Goal: Information Seeking & Learning: Learn about a topic

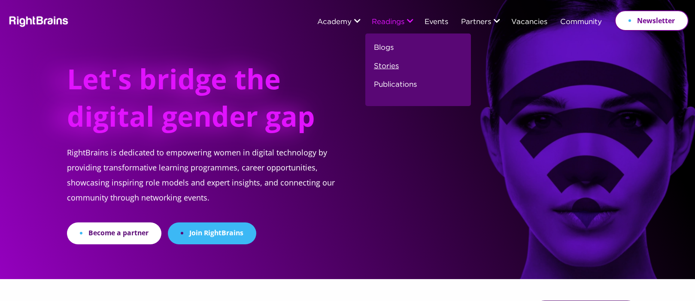
click at [380, 64] on link "Stories" at bounding box center [386, 70] width 25 height 18
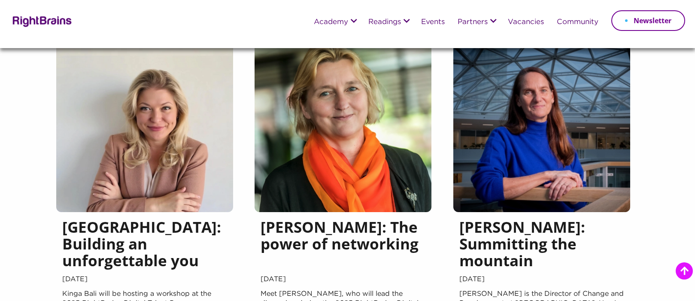
scroll to position [957, 0]
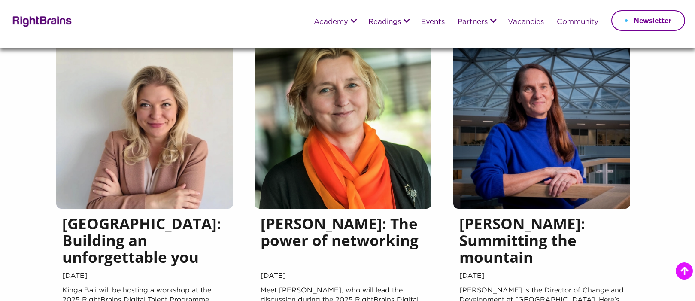
click at [474, 236] on h5 "Anneke Wolvekamp: Summitting the mountain" at bounding box center [541, 242] width 165 height 55
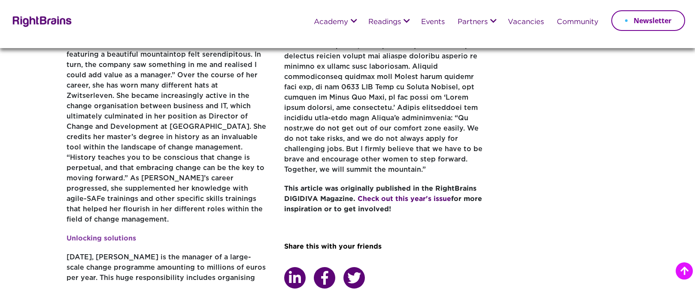
scroll to position [515, 0]
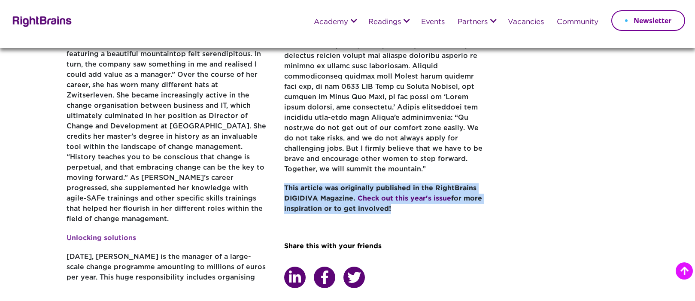
drag, startPoint x: 284, startPoint y: 160, endPoint x: 403, endPoint y: 184, distance: 120.9
click at [403, 184] on p "This article was originally published in the RightBrains DIGIDIVA Magazine. Che…" at bounding box center [384, 203] width 201 height 40
copy p "This article was originally published in the RightBrains DIGIDIVA Magazine. Che…"
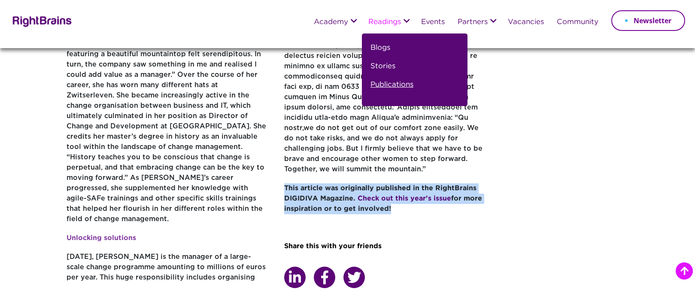
click at [380, 86] on link "Publications" at bounding box center [392, 88] width 43 height 18
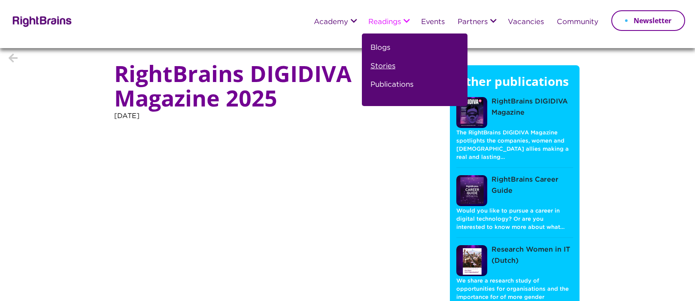
click at [382, 67] on link "Stories" at bounding box center [383, 70] width 25 height 18
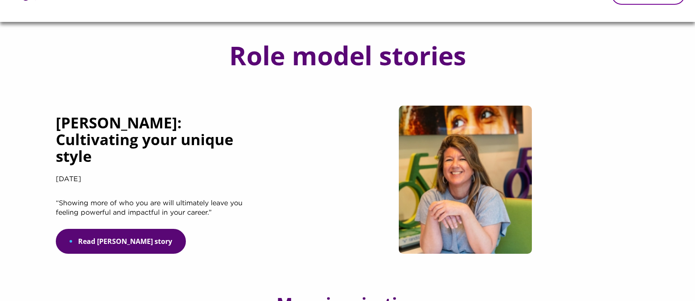
scroll to position [25, 0]
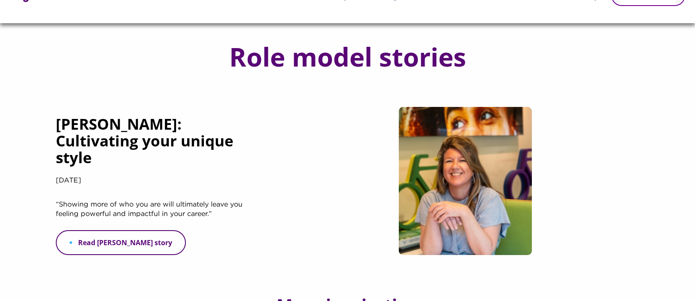
click at [137, 249] on link "Read [PERSON_NAME] story" at bounding box center [121, 242] width 130 height 25
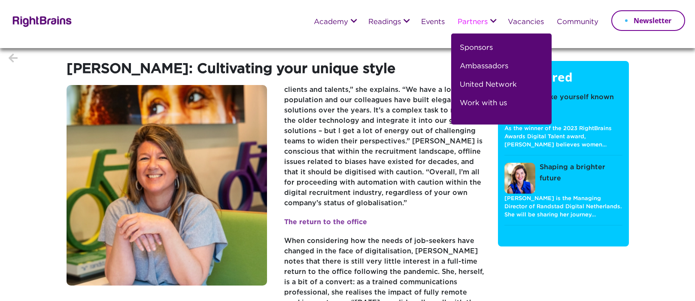
click at [474, 22] on link "Partners" at bounding box center [473, 22] width 30 height 8
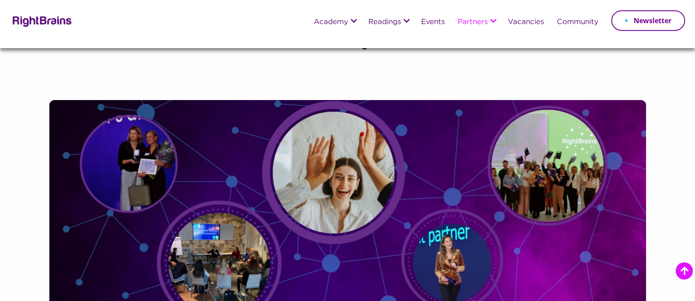
scroll to position [805, 0]
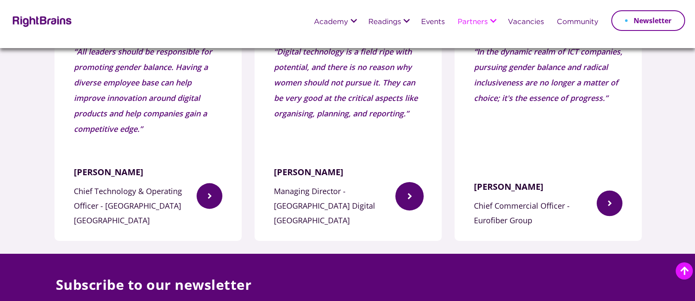
click at [403, 192] on img at bounding box center [409, 196] width 28 height 70
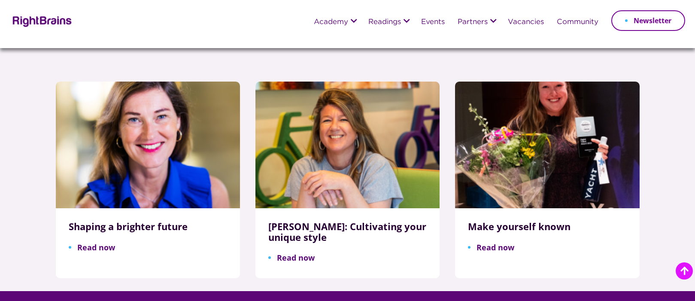
scroll to position [907, 0]
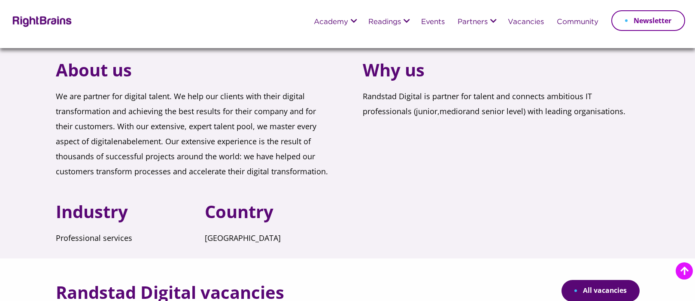
scroll to position [226, 0]
